Goal: Find contact information: Find contact information

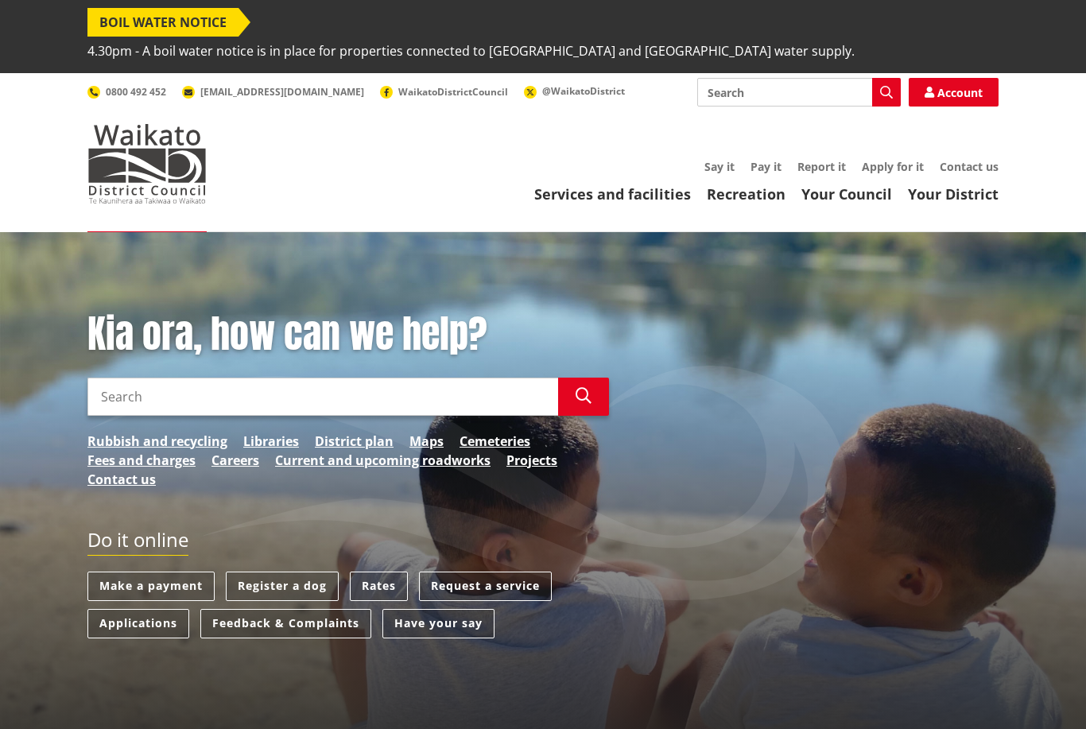
click at [764, 78] on input "Search" at bounding box center [798, 92] width 203 height 29
type input "Raglan Office"
click at [878, 78] on button "Search" at bounding box center [886, 92] width 29 height 29
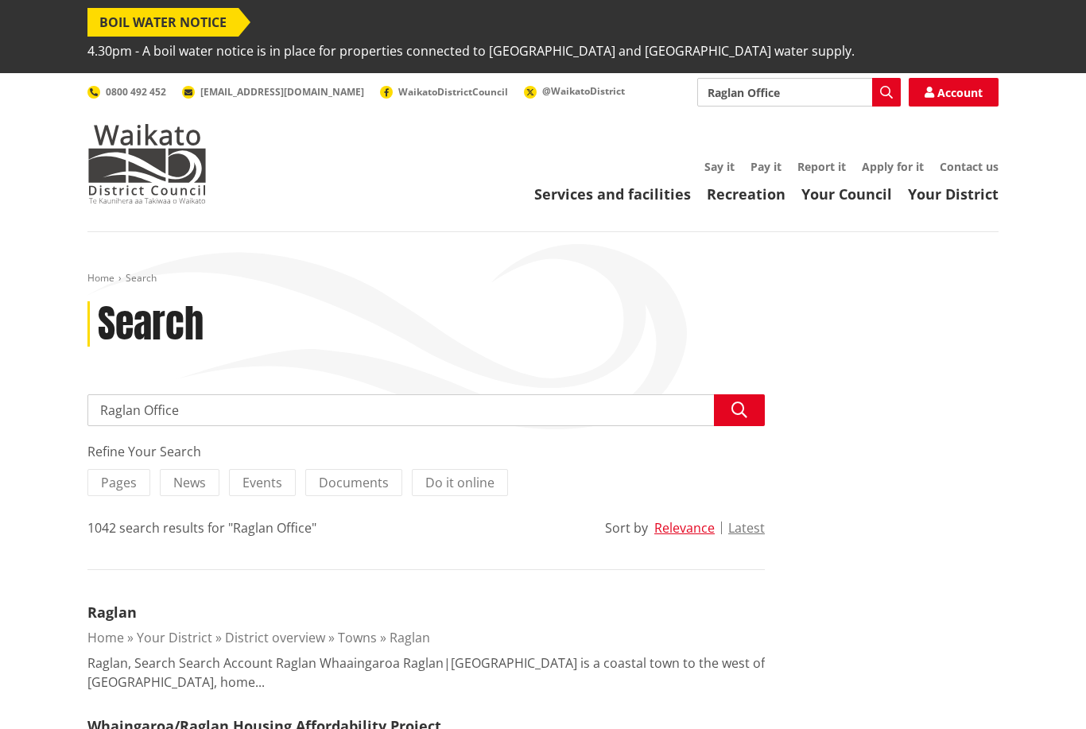
click at [641, 184] on link "Services and facilities" at bounding box center [612, 193] width 157 height 19
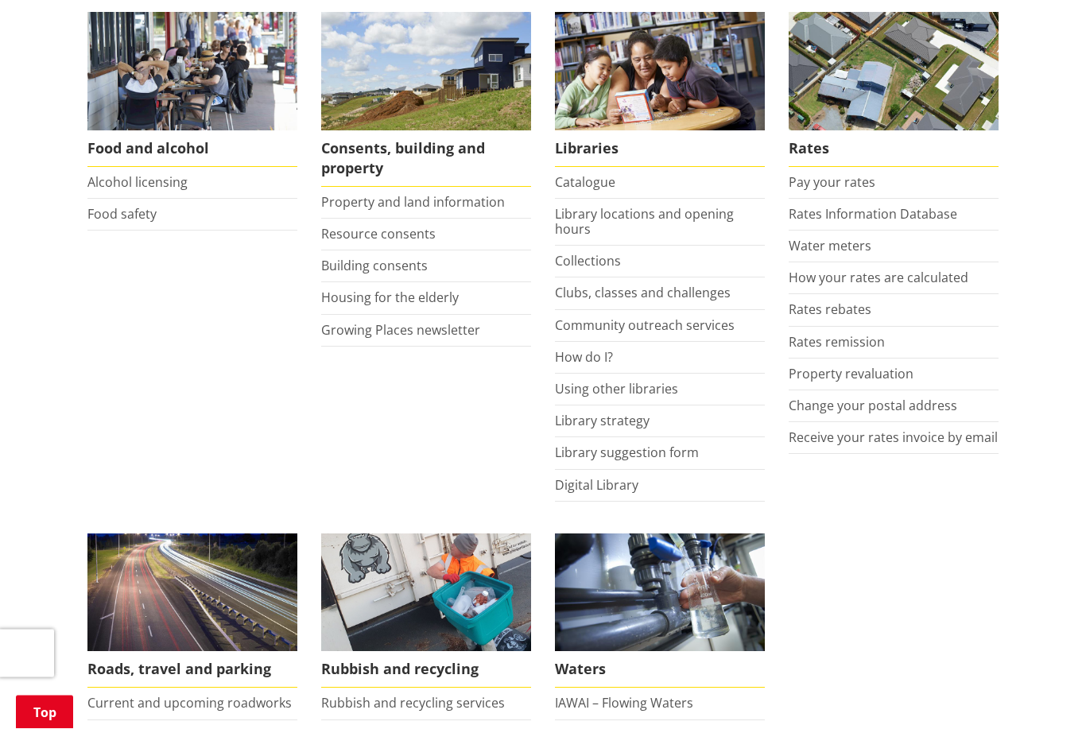
scroll to position [729, 0]
click at [416, 257] on link "Building consents" at bounding box center [374, 265] width 106 height 17
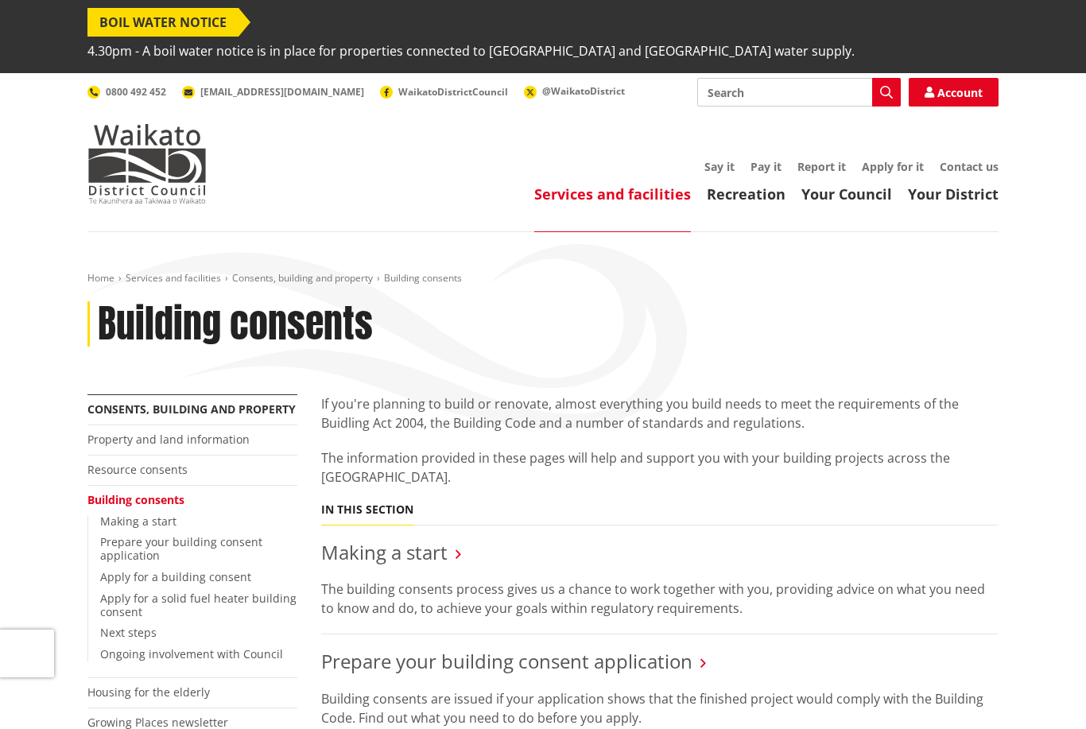
click at [251, 85] on span "[EMAIL_ADDRESS][DOMAIN_NAME]" at bounding box center [282, 92] width 164 height 14
